Goal: Task Accomplishment & Management: Complete application form

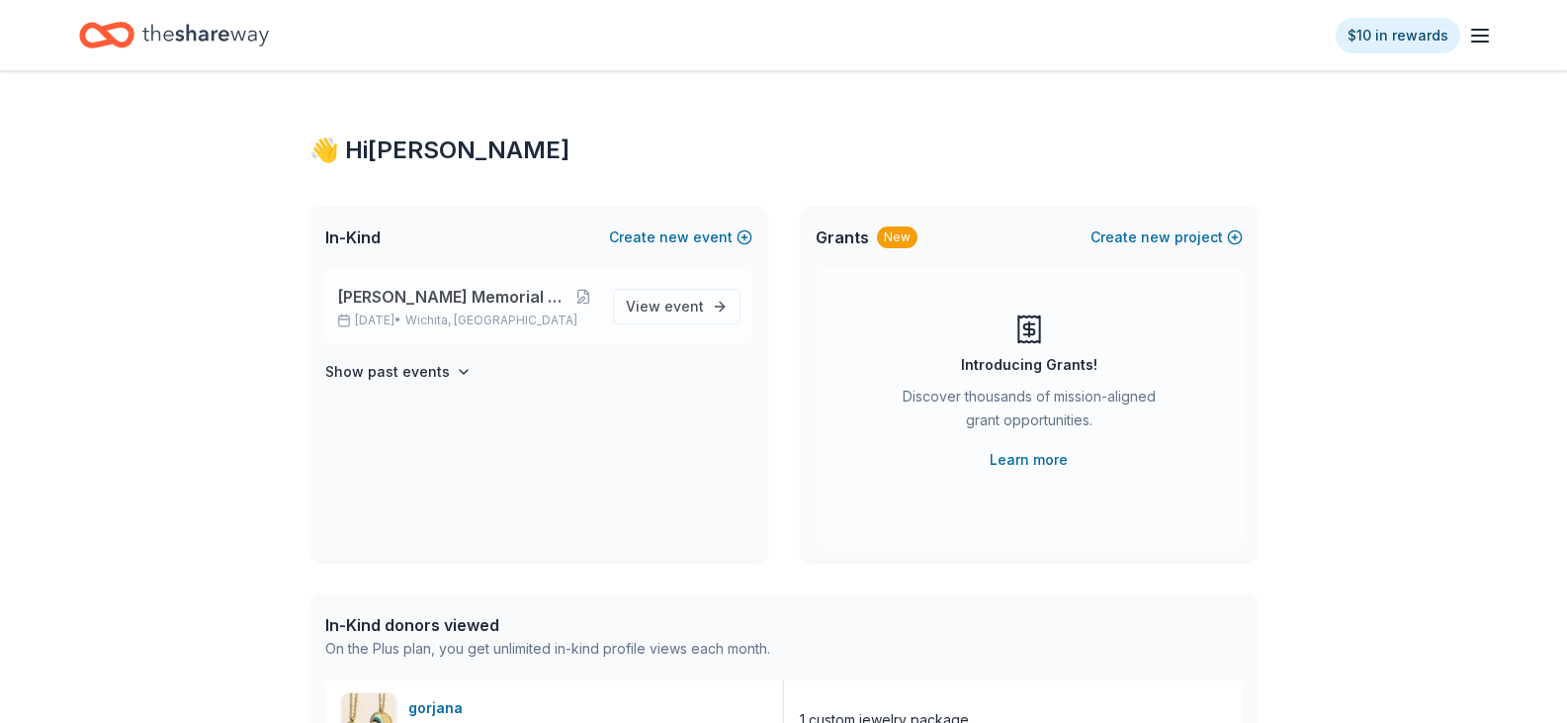
click at [481, 298] on span "[PERSON_NAME] Memorial Golf Tournament" at bounding box center [453, 297] width 233 height 24
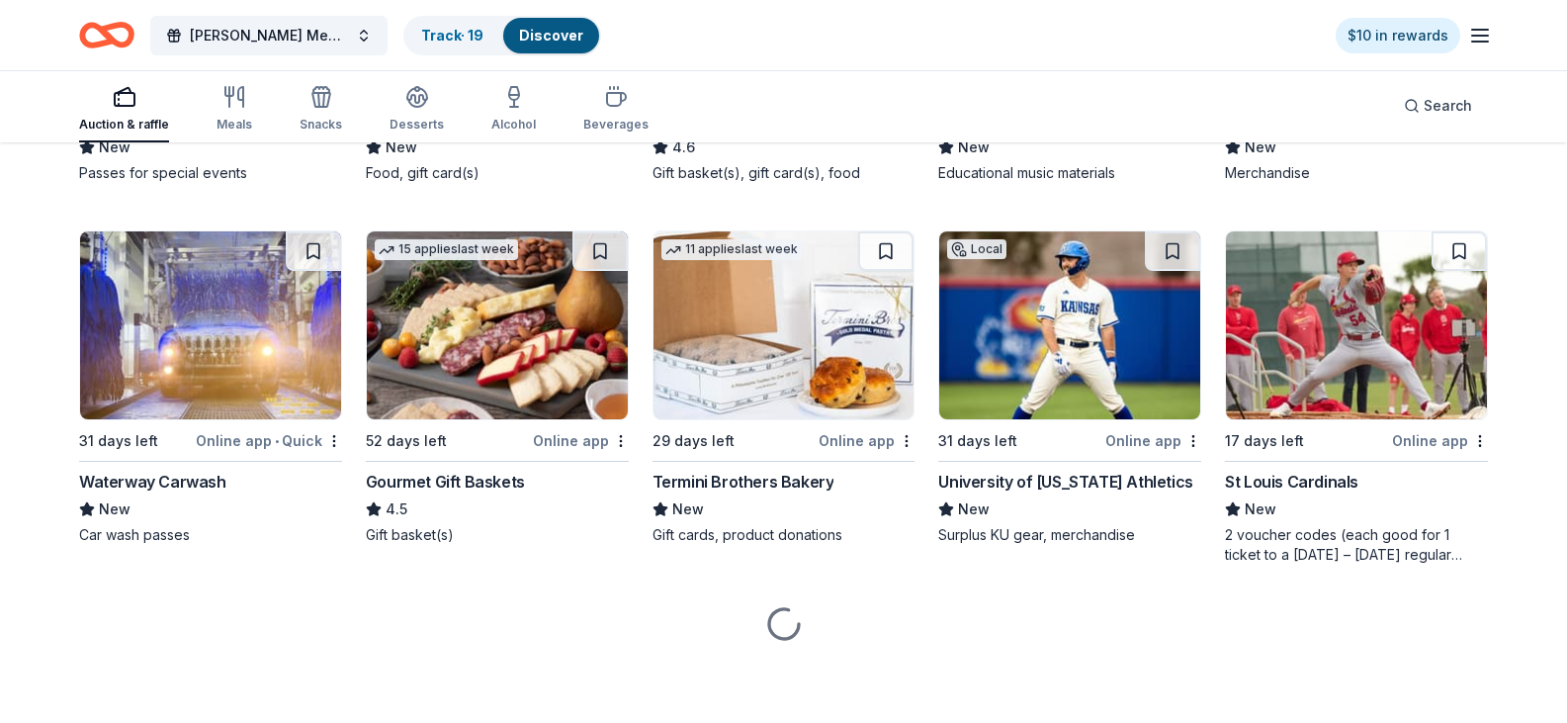
scroll to position [2160, 0]
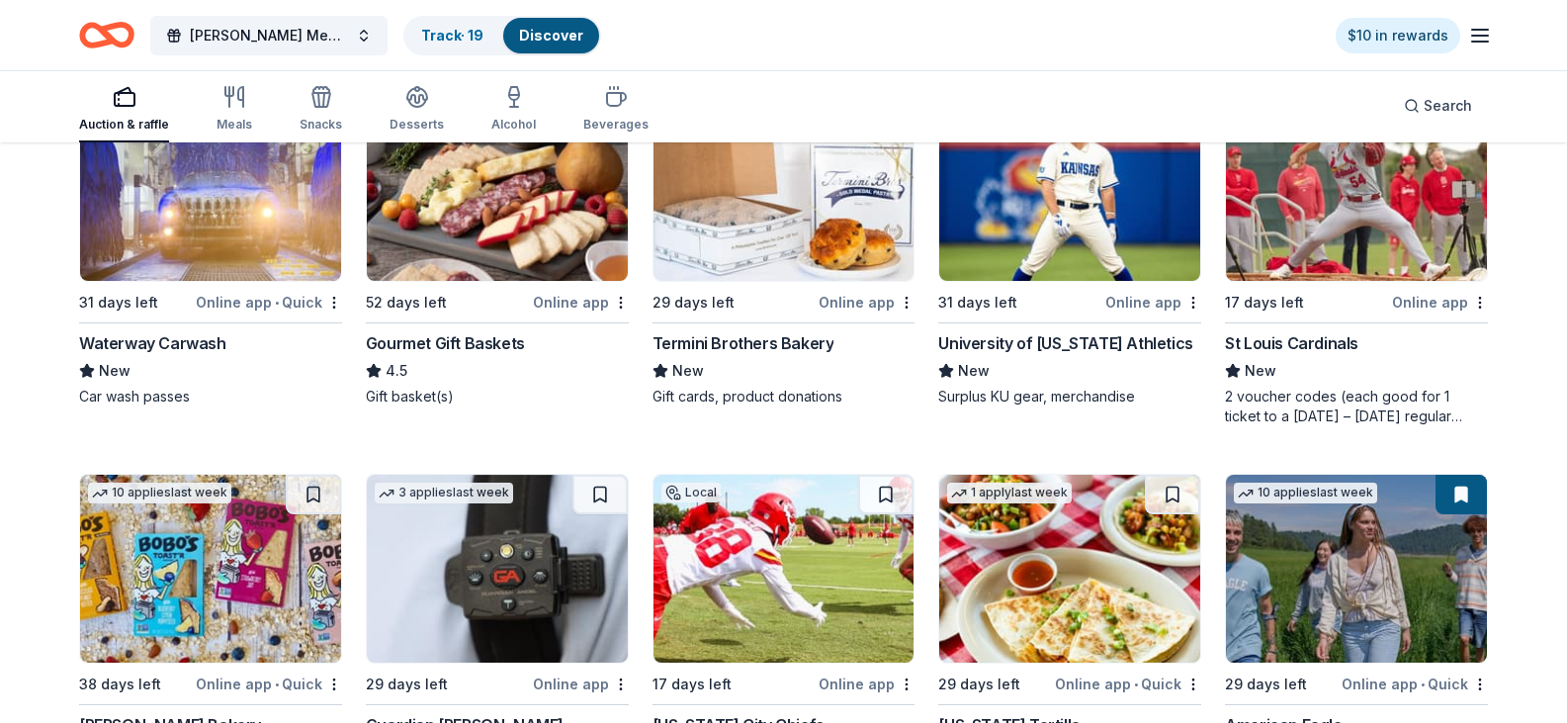
click at [1170, 132] on button at bounding box center [1172, 113] width 55 height 40
click at [1029, 281] on img at bounding box center [1069, 187] width 261 height 188
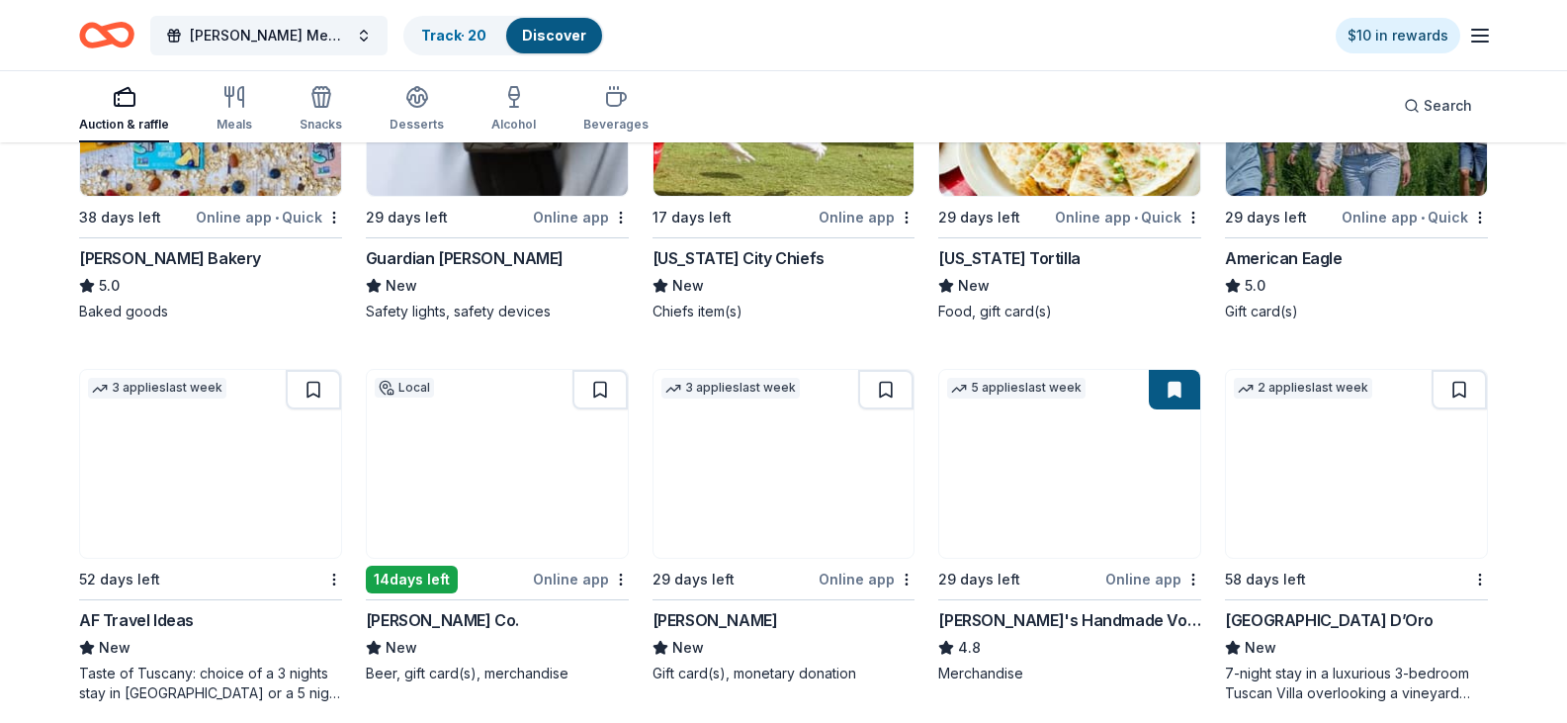
scroll to position [2654, 0]
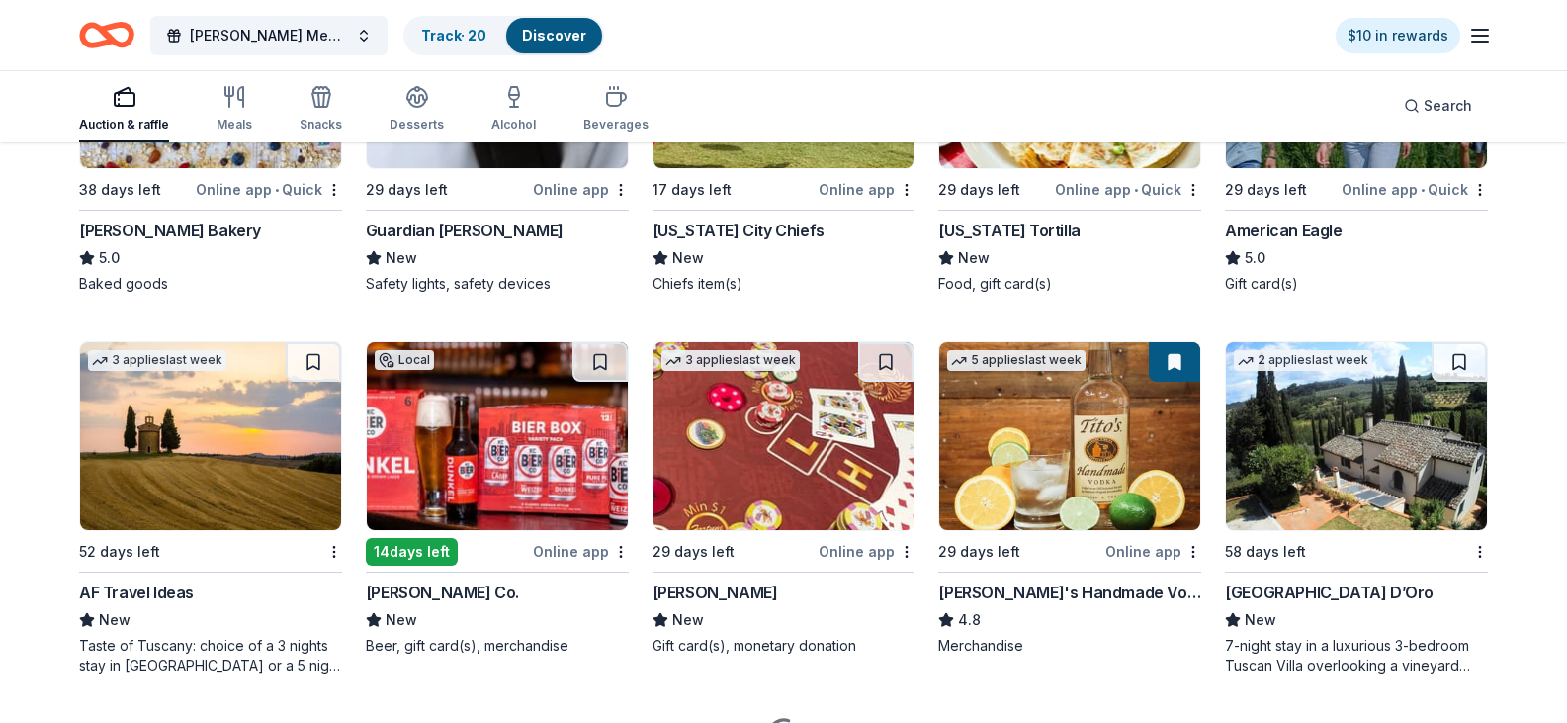
click at [789, 168] on img at bounding box center [783, 74] width 261 height 188
click at [881, 20] on button at bounding box center [885, 0] width 55 height 40
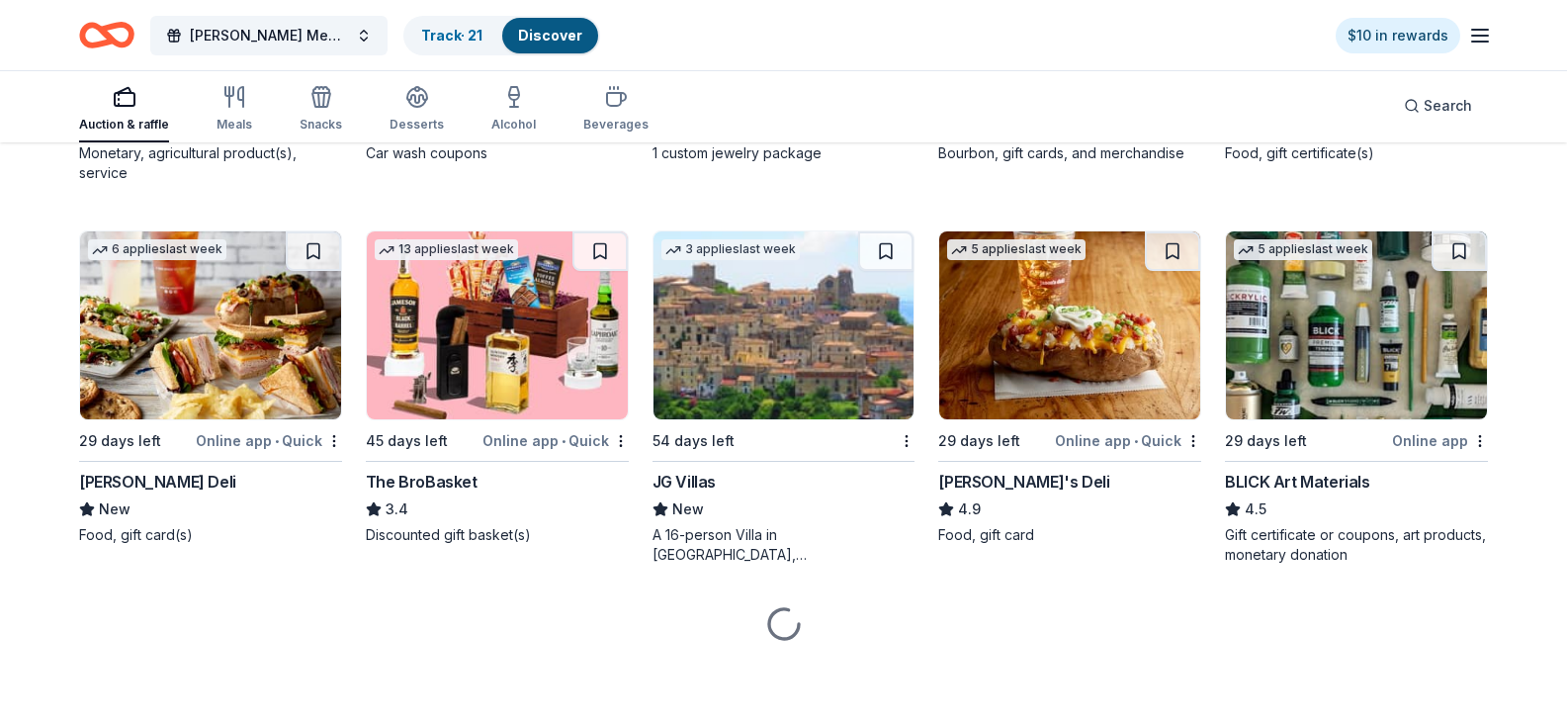
scroll to position [3935, 0]
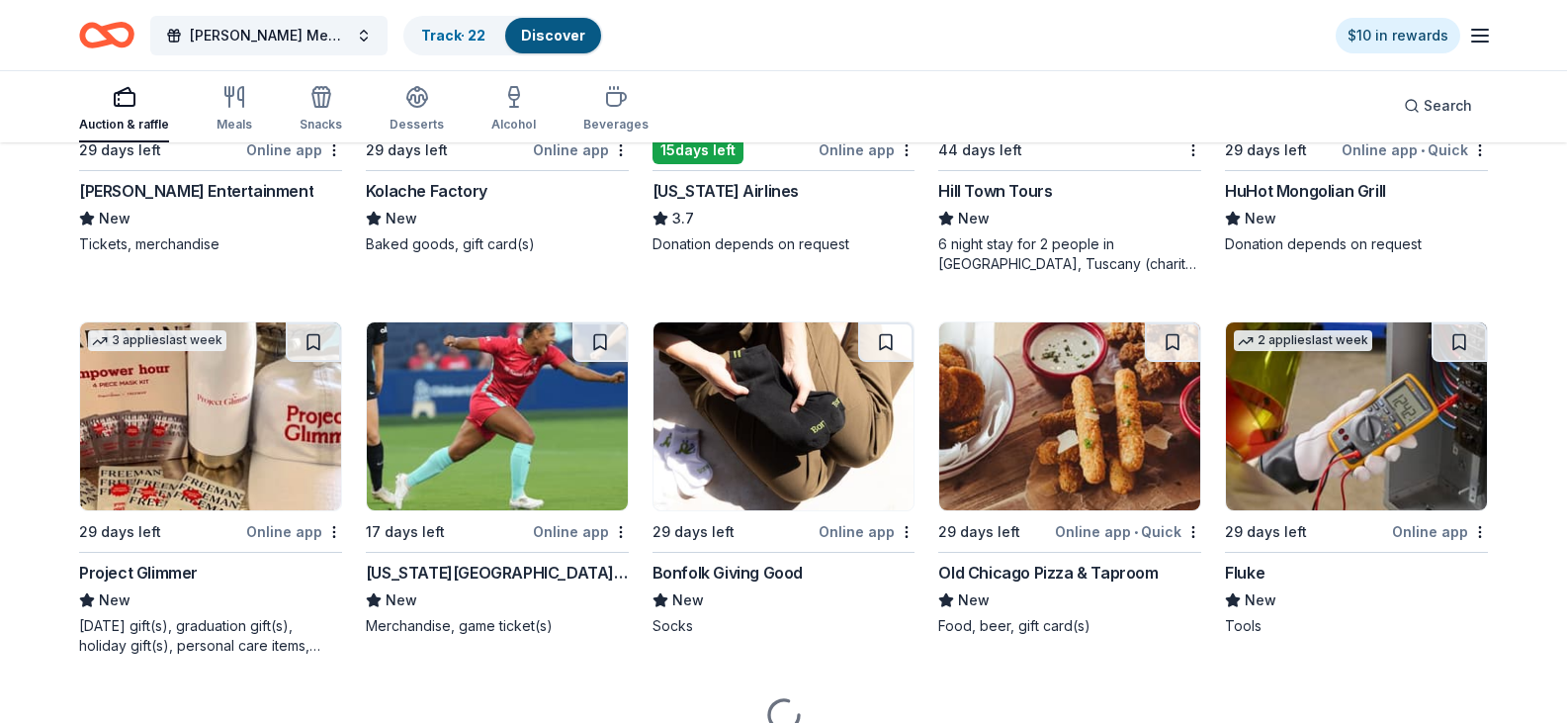
scroll to position [4331, 0]
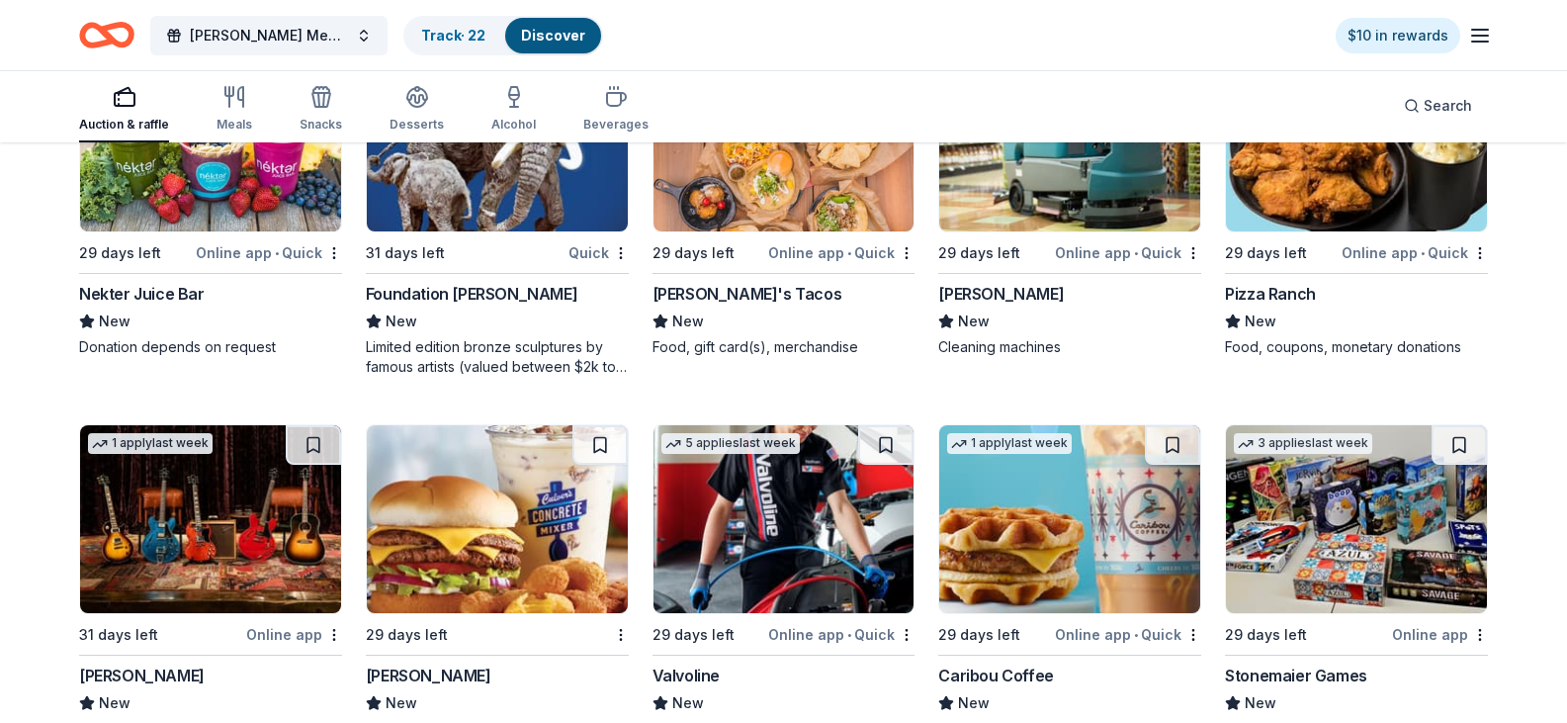
scroll to position [4762, 0]
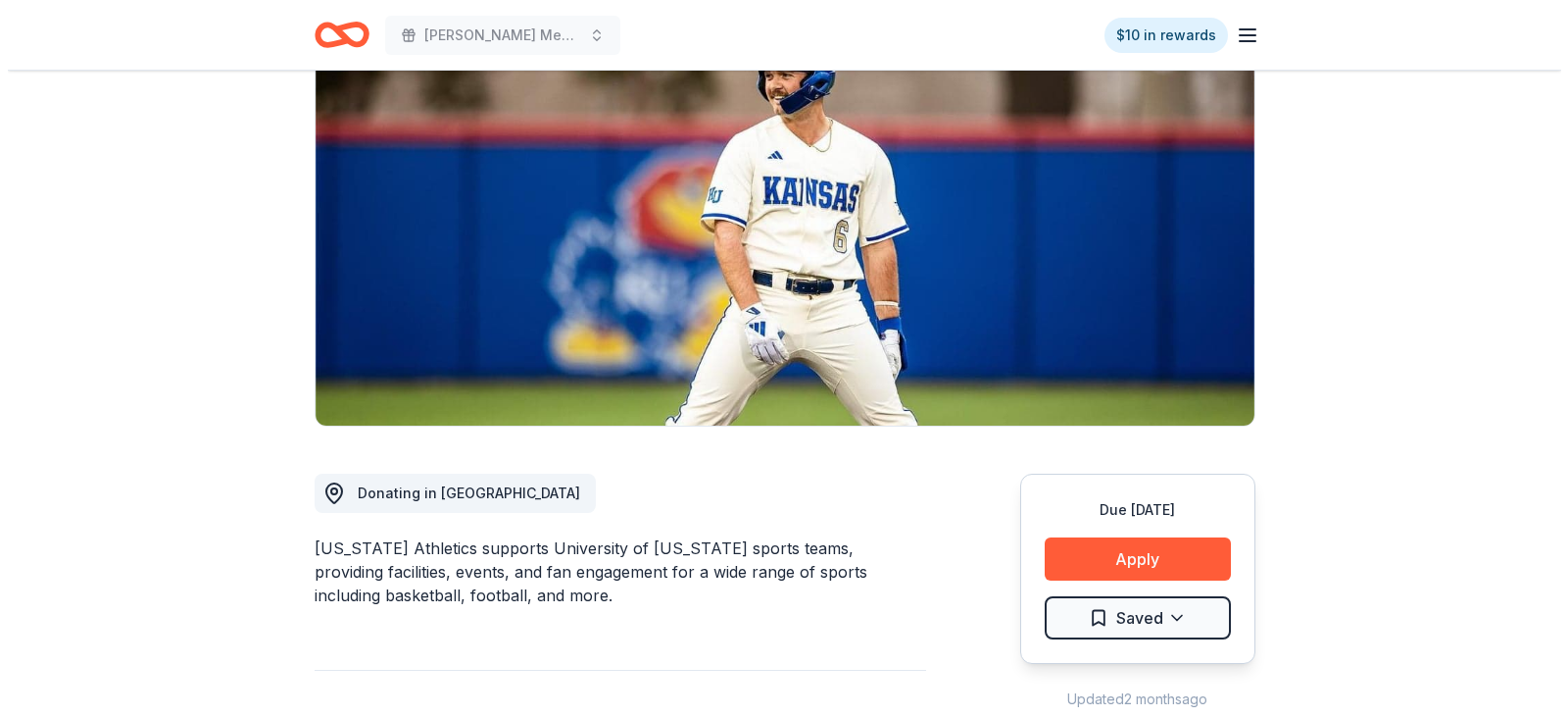
scroll to position [196, 0]
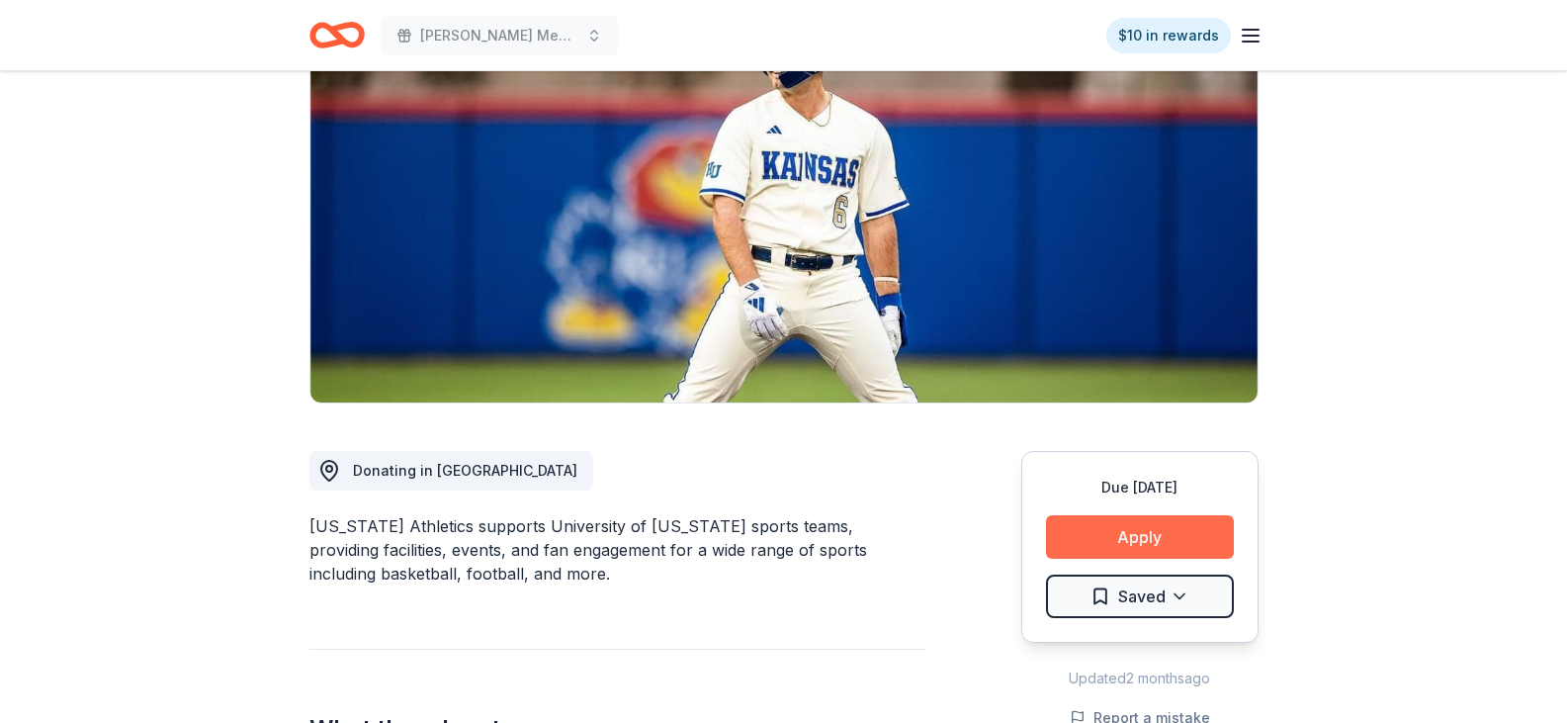
click at [1137, 527] on button "Apply" at bounding box center [1140, 536] width 188 height 43
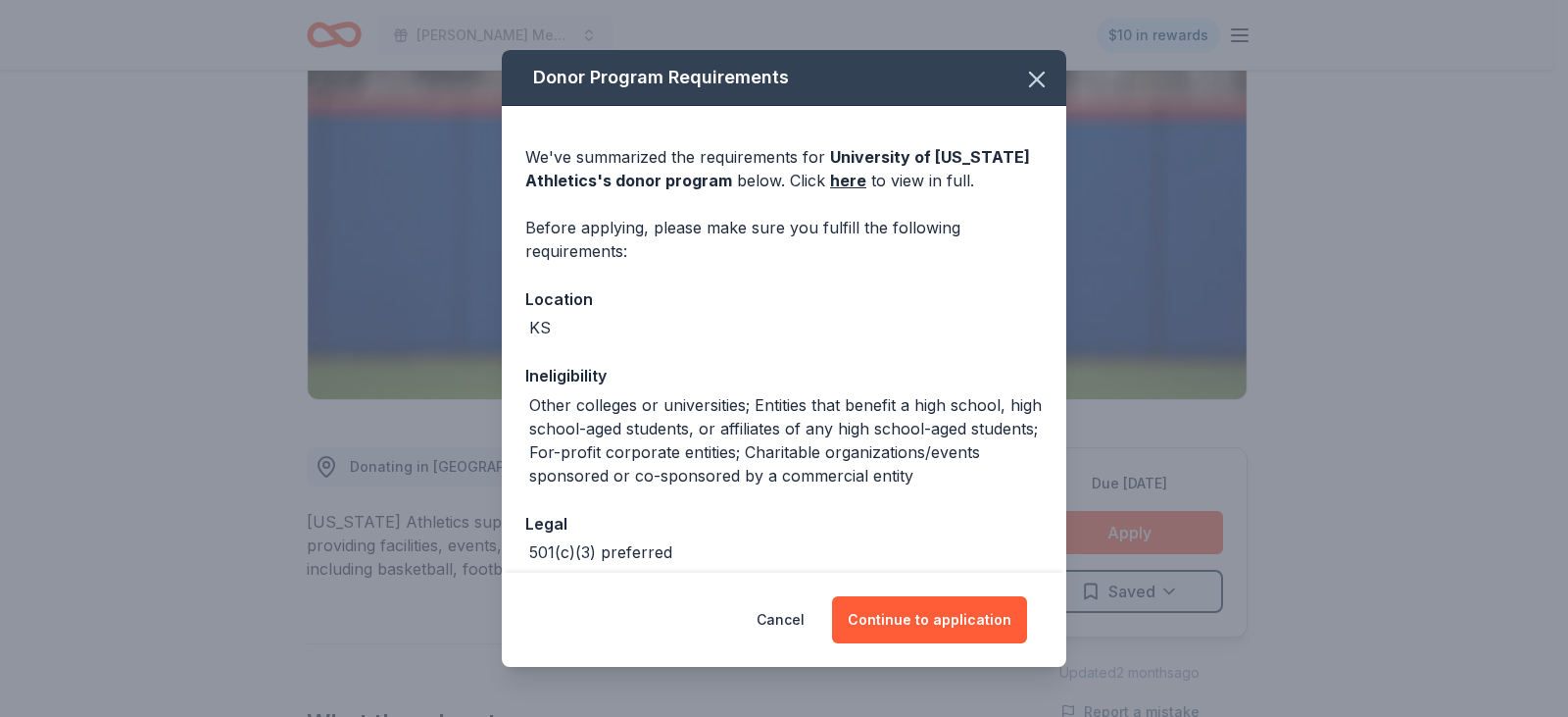
scroll to position [98, 0]
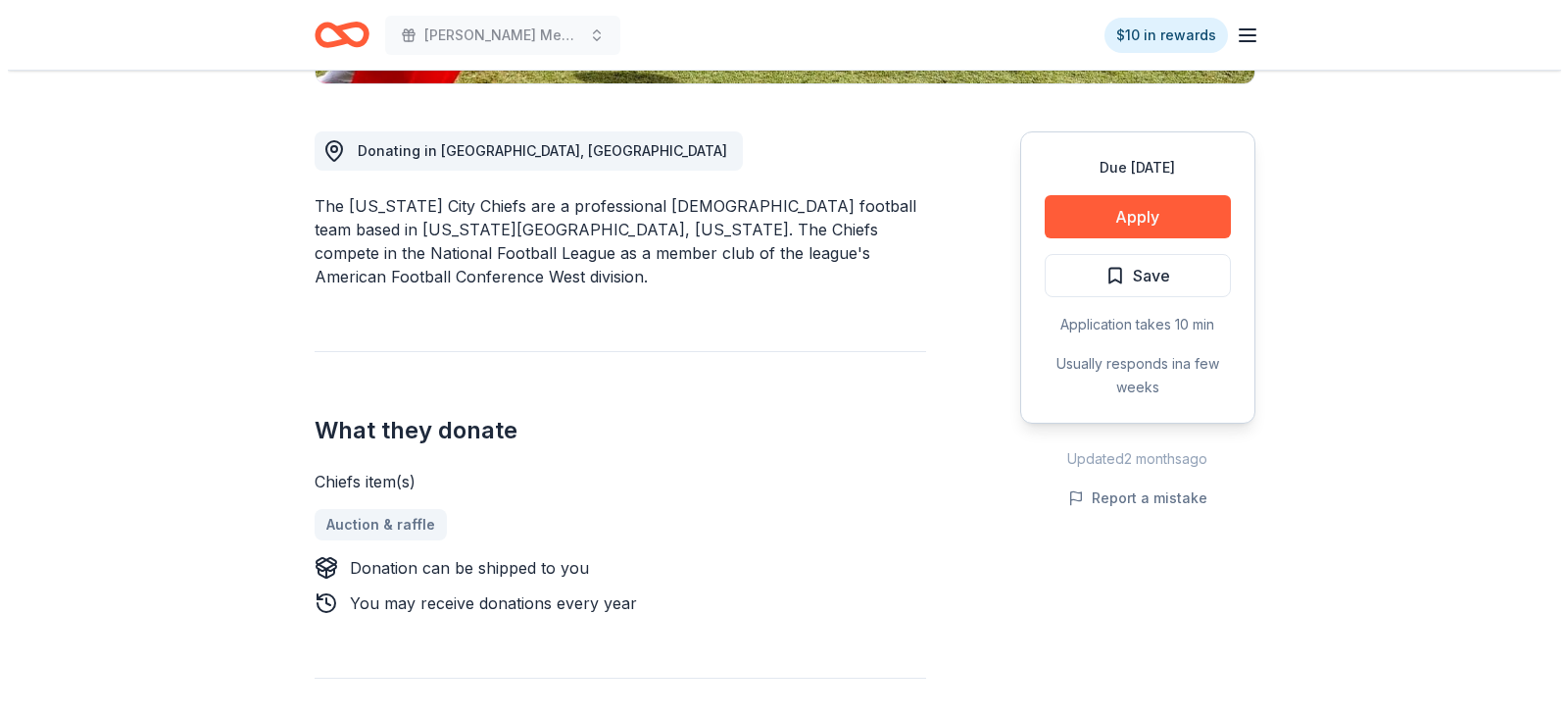
scroll to position [490, 0]
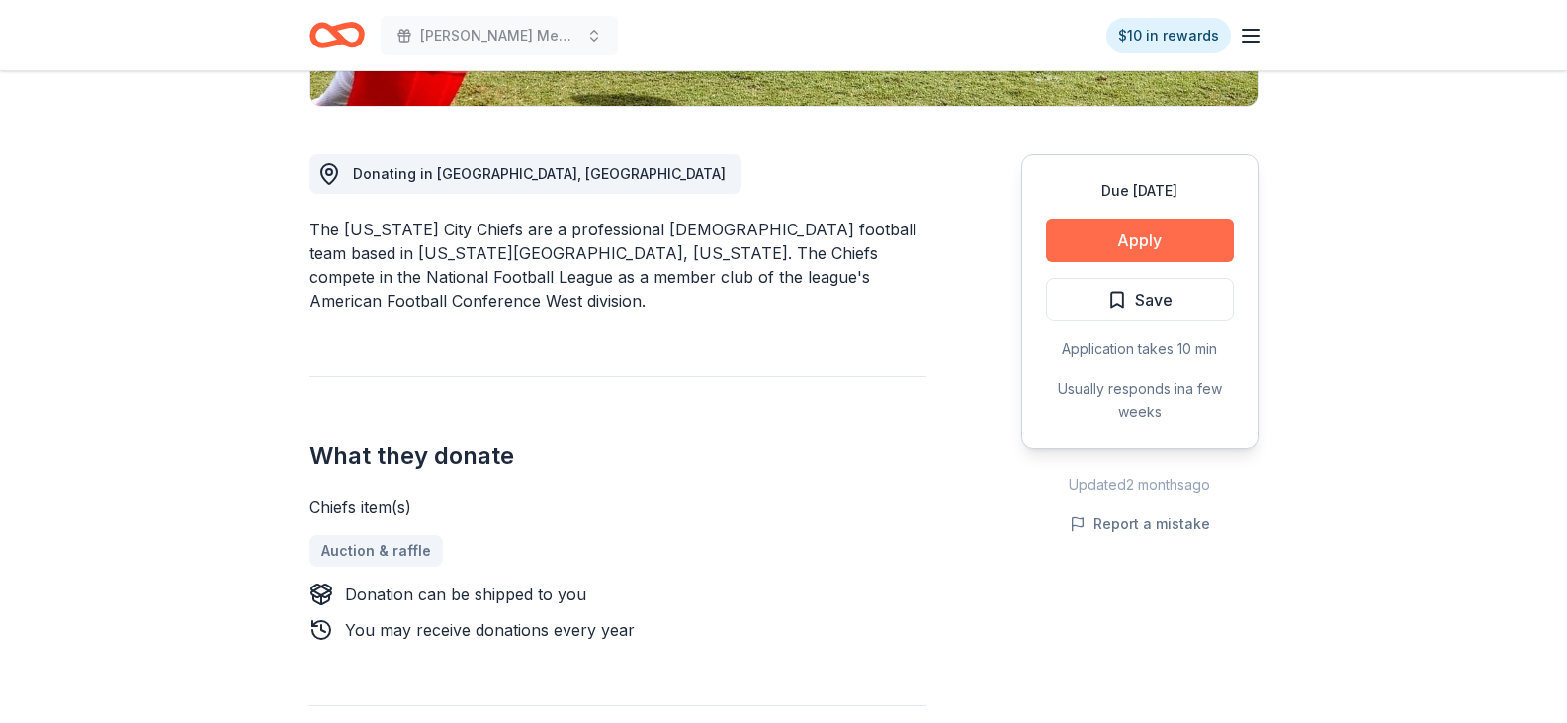
click at [1140, 237] on button "Apply" at bounding box center [1140, 239] width 188 height 43
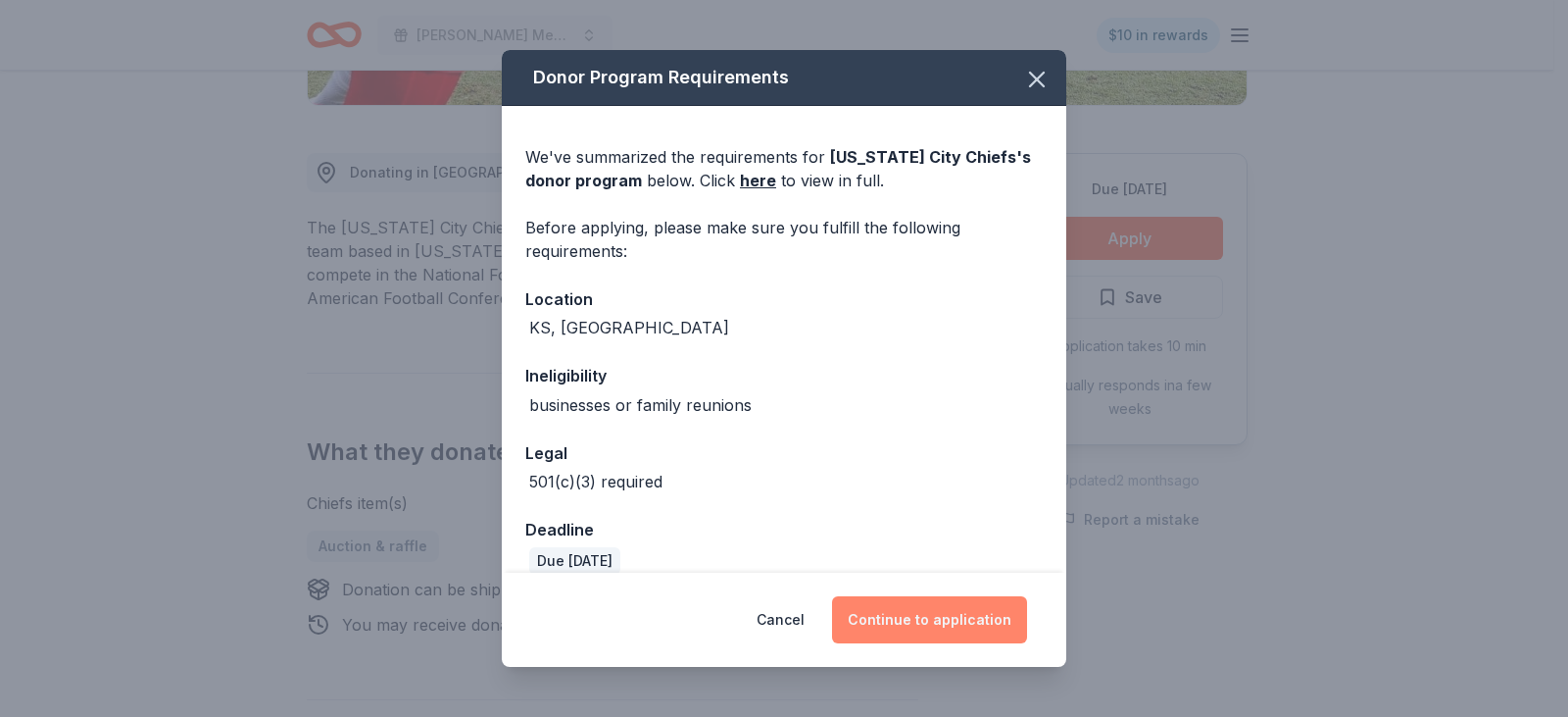
click at [923, 619] on button "Continue to application" at bounding box center [929, 619] width 195 height 47
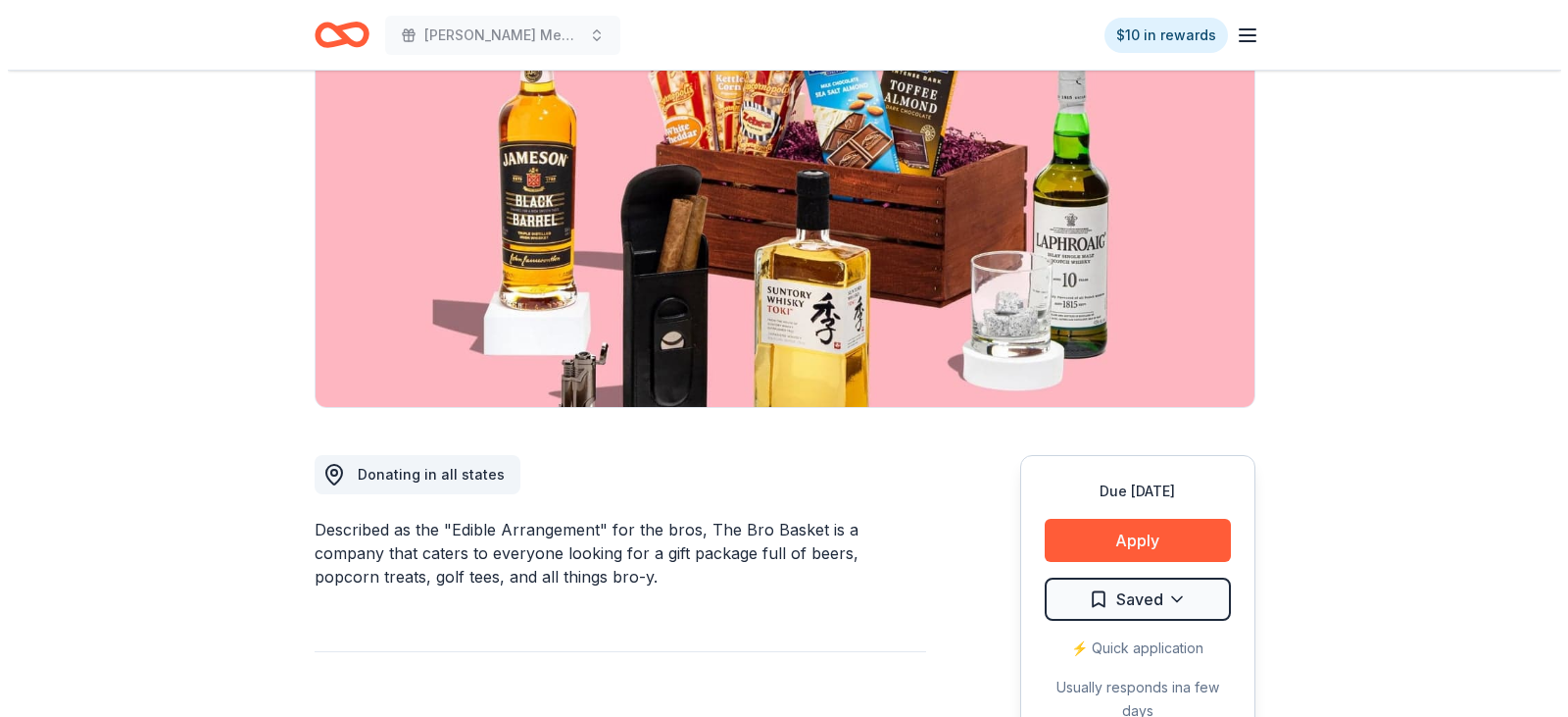
scroll to position [196, 0]
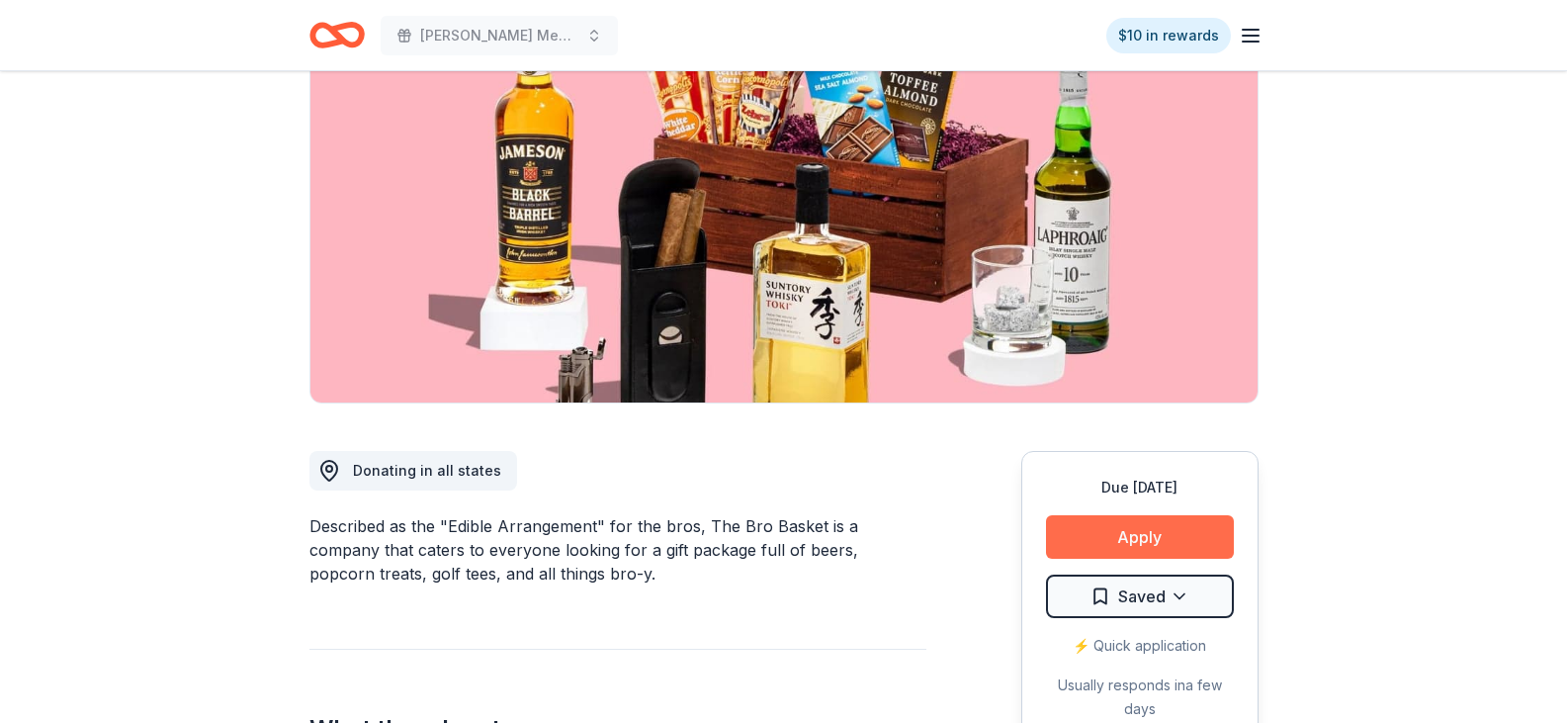
click at [1150, 537] on button "Apply" at bounding box center [1140, 536] width 188 height 43
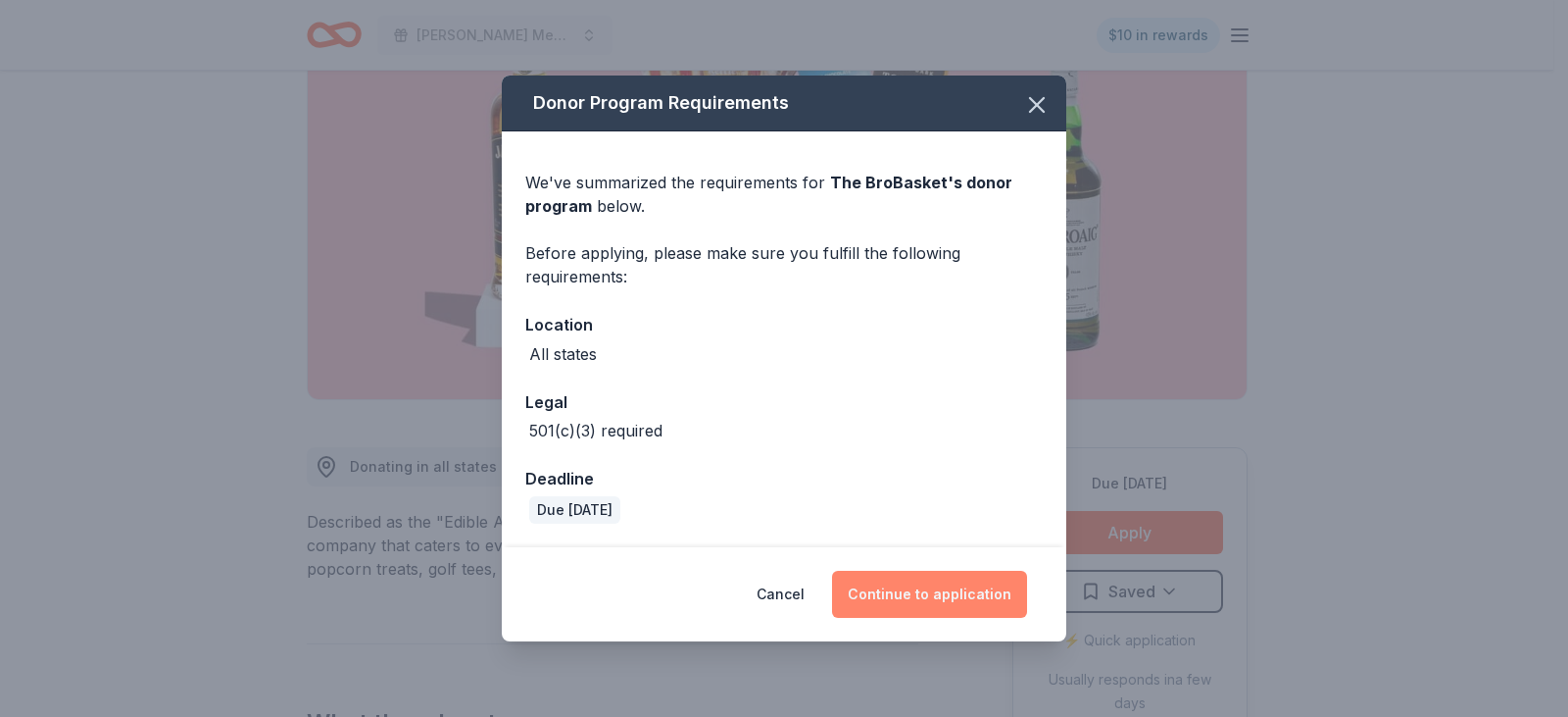
click at [937, 583] on button "Continue to application" at bounding box center [929, 593] width 195 height 47
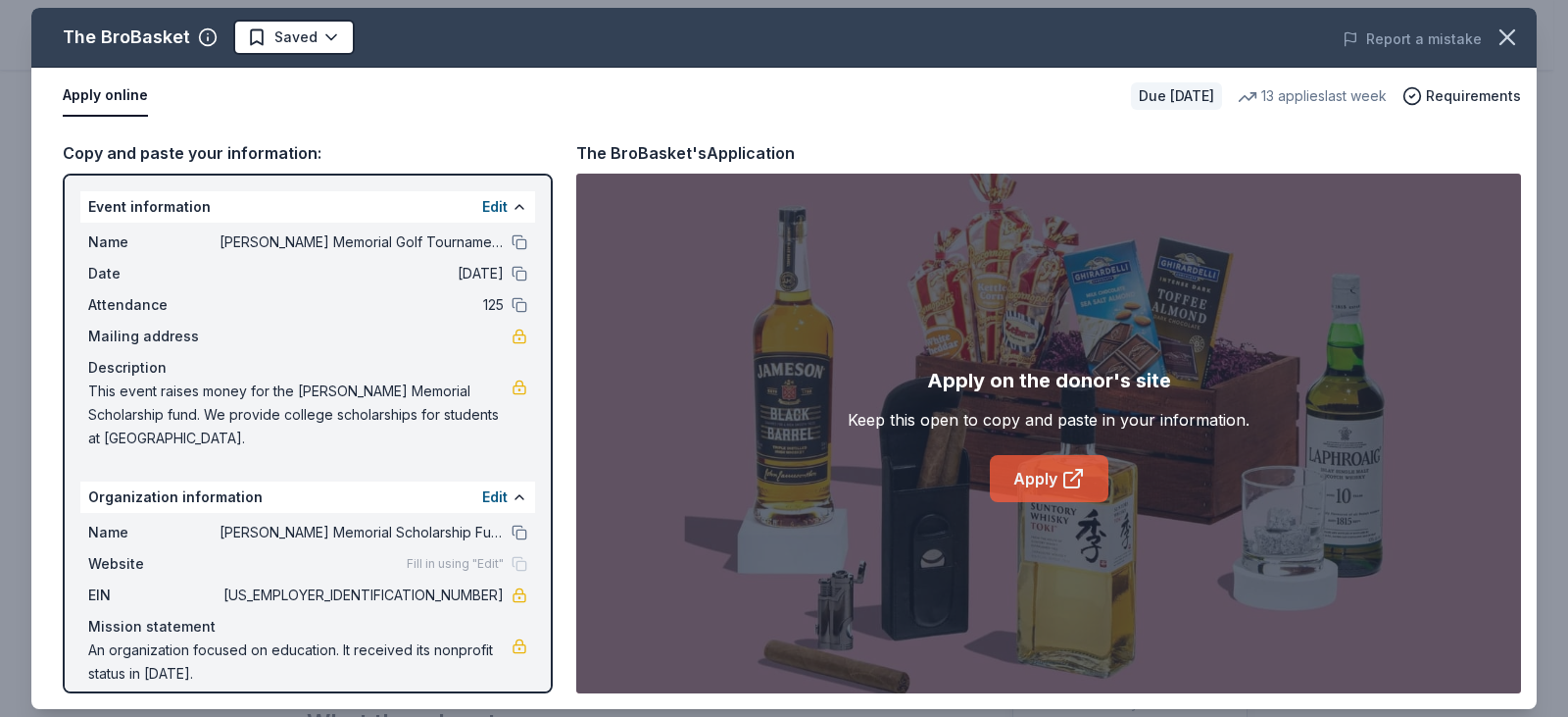
click at [1064, 469] on icon at bounding box center [1073, 479] width 24 height 24
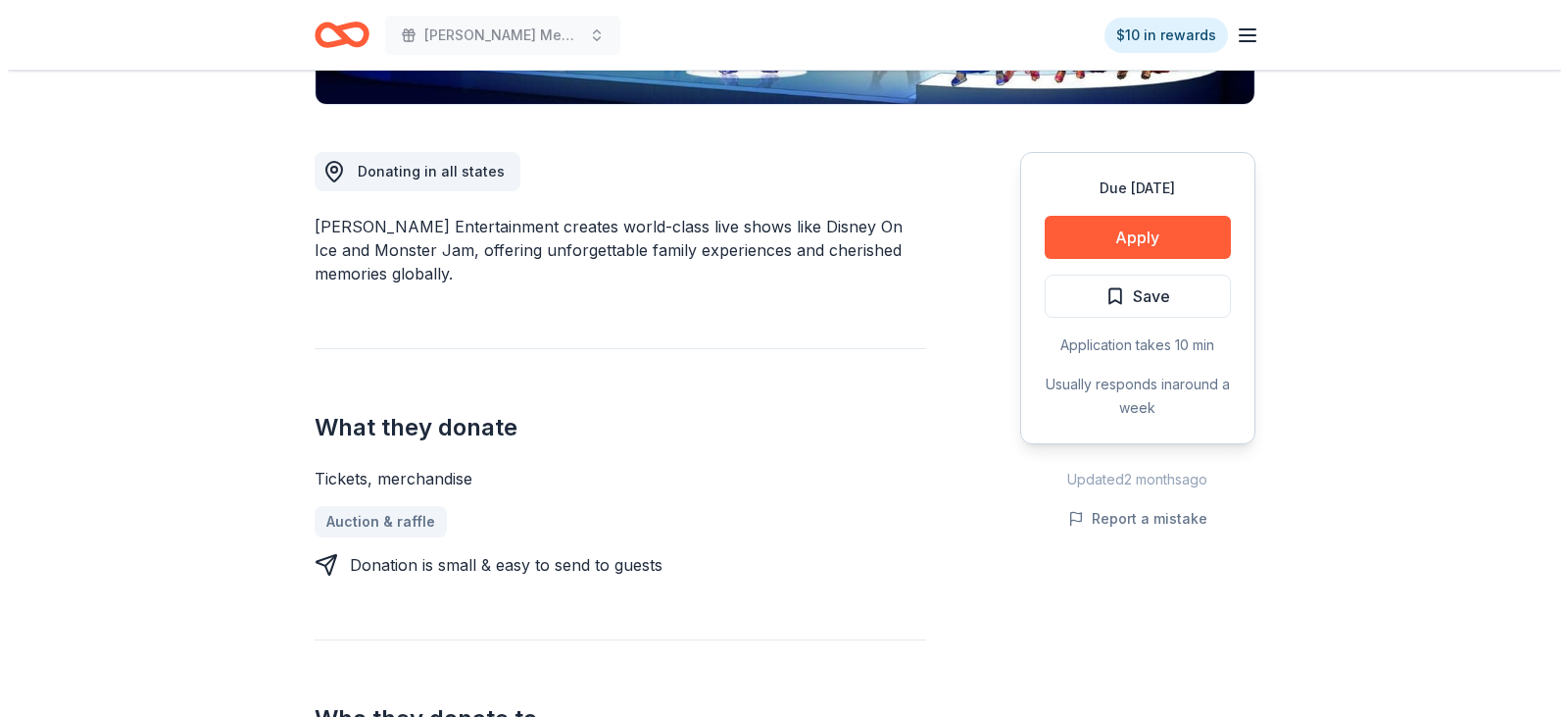
scroll to position [490, 0]
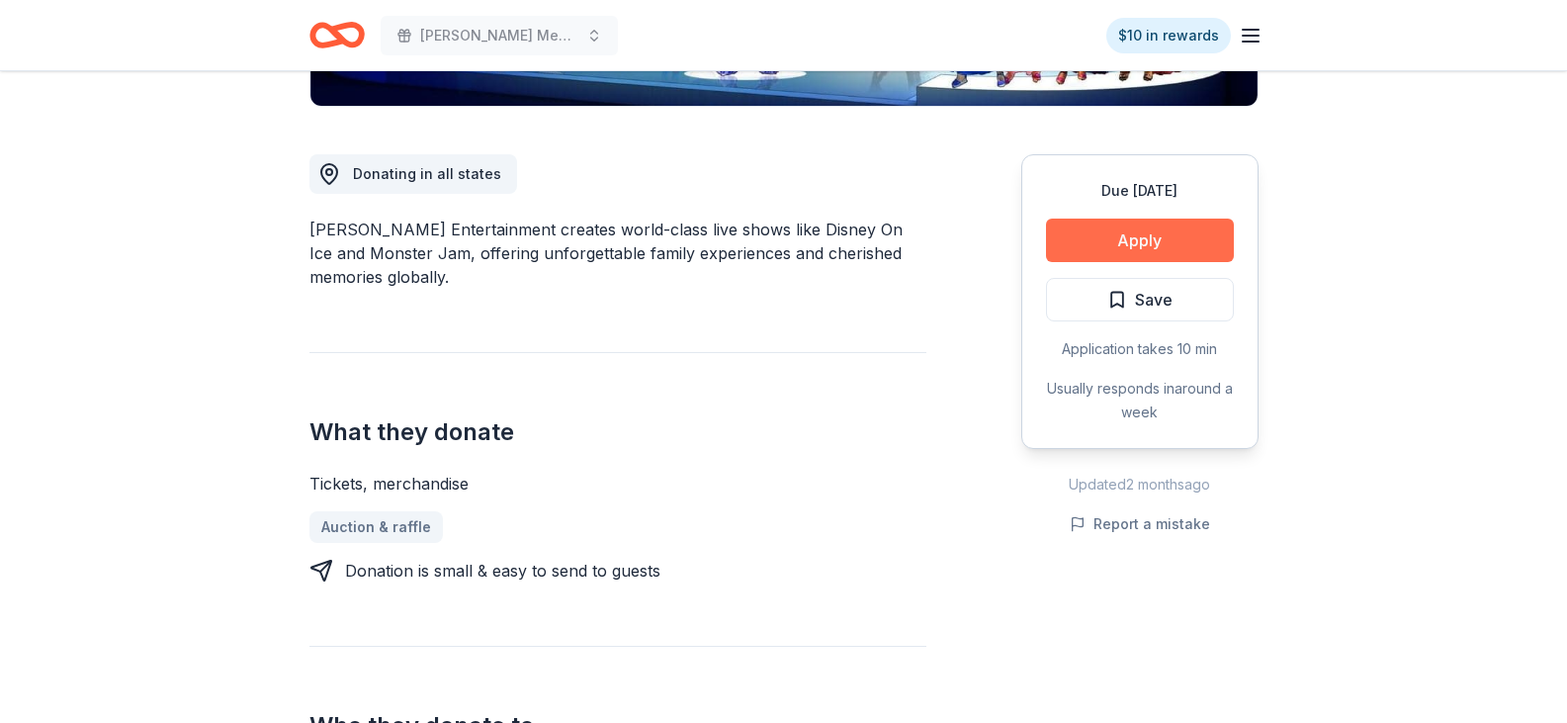
click at [1138, 232] on button "Apply" at bounding box center [1140, 239] width 188 height 43
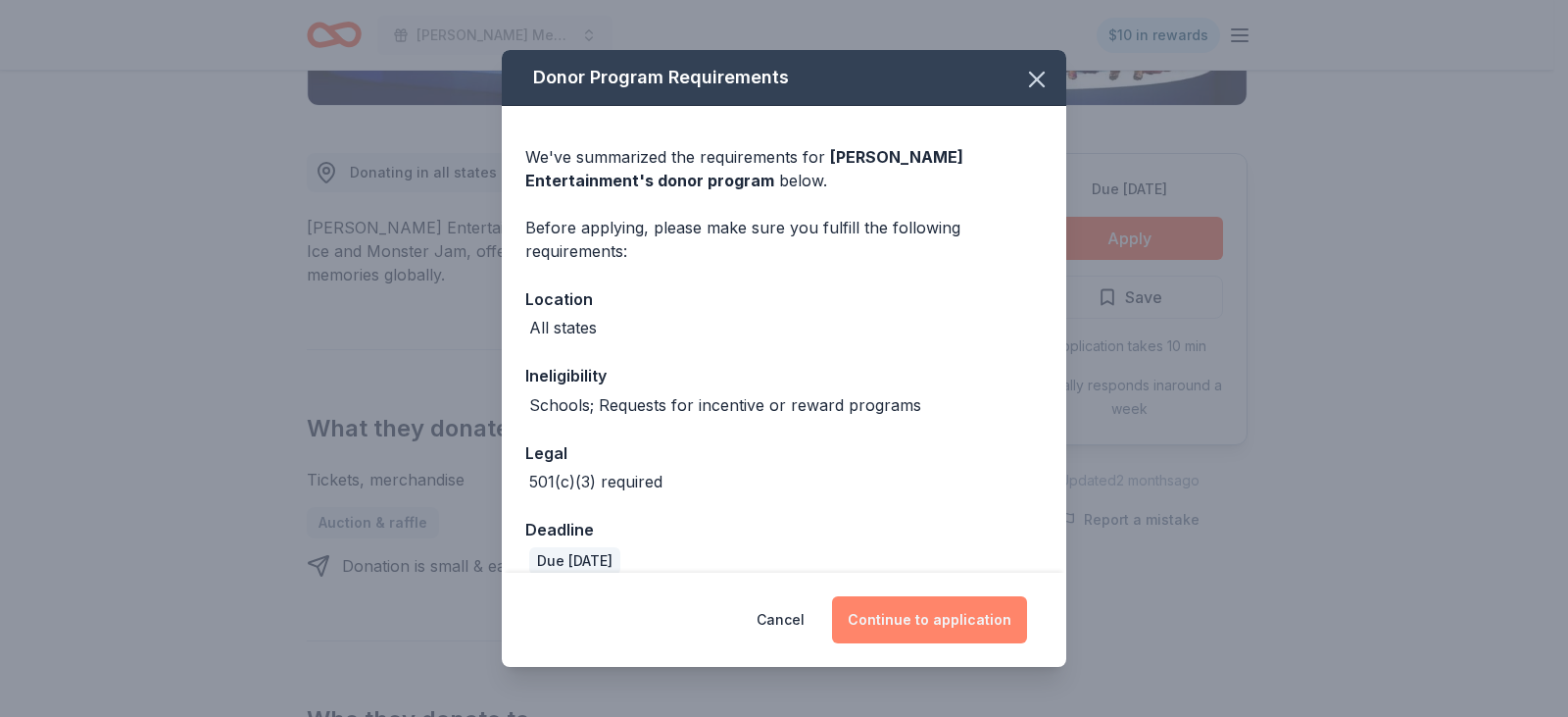
click at [914, 617] on button "Continue to application" at bounding box center [929, 619] width 195 height 47
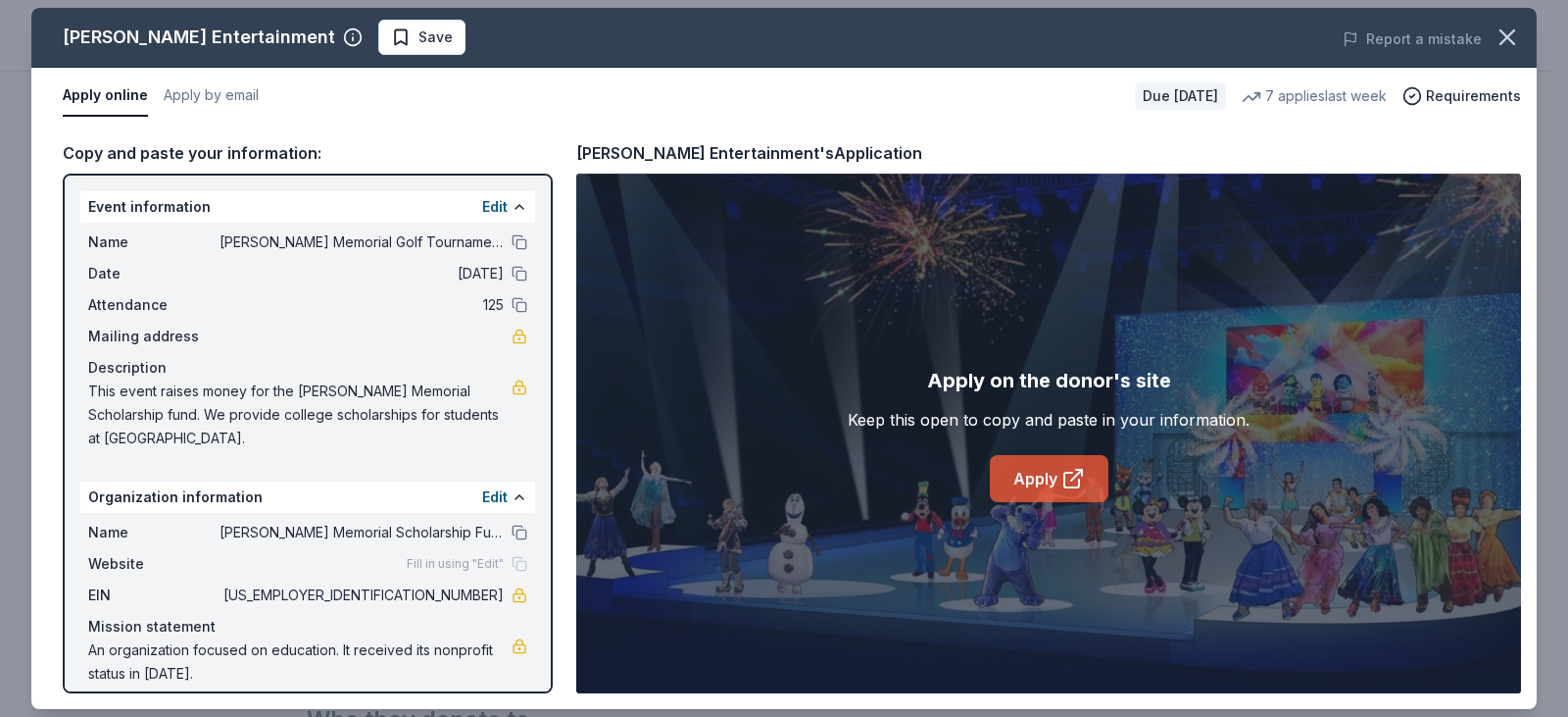
click at [1050, 475] on link "Apply" at bounding box center [1049, 478] width 119 height 47
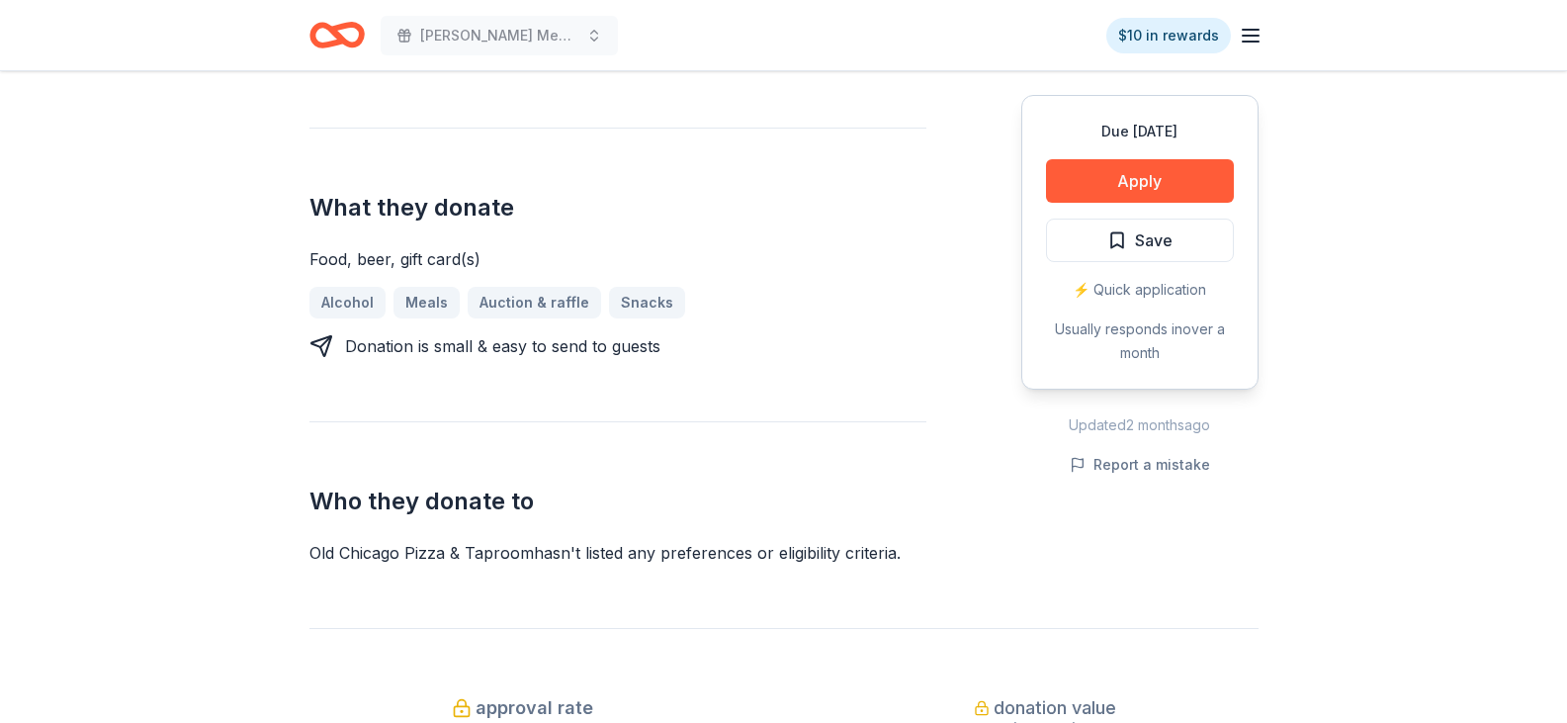
scroll to position [791, 0]
